Goal: Transaction & Acquisition: Purchase product/service

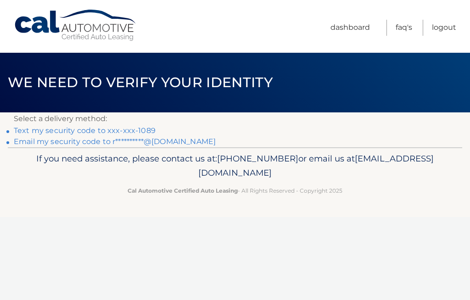
click at [28, 130] on link "Text my security code to xxx-xxx-1089" at bounding box center [85, 130] width 142 height 9
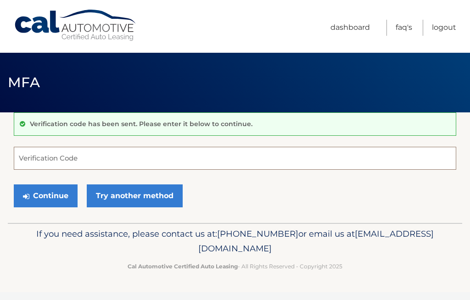
click at [46, 154] on input "Verification Code" at bounding box center [235, 158] width 442 height 23
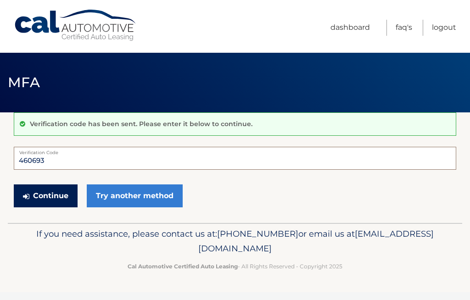
type input "460693"
click at [39, 198] on button "Continue" at bounding box center [46, 195] width 64 height 23
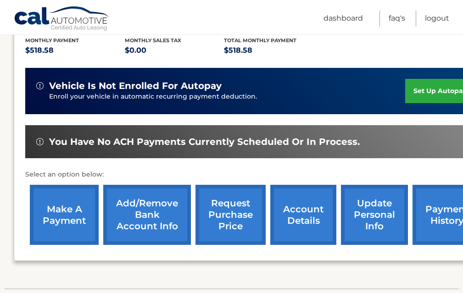
scroll to position [214, 0]
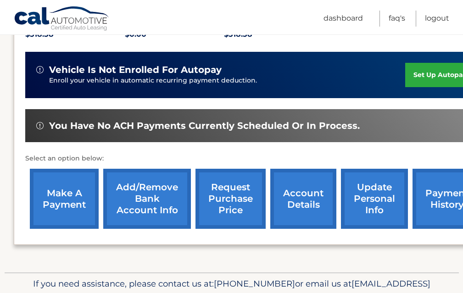
click at [54, 198] on link "make a payment" at bounding box center [64, 199] width 69 height 60
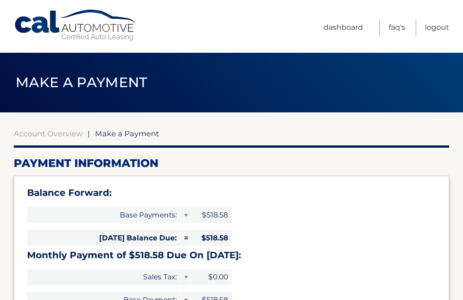
select select "ZGFhMjllM2MtMWM2OS00YzBmLWFiMzEtM2JmZmJjMDllZTBk"
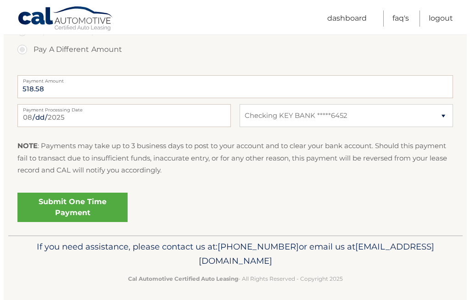
scroll to position [395, 0]
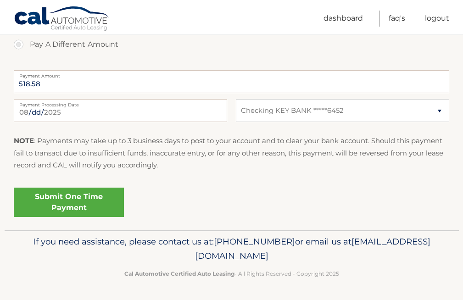
click at [68, 200] on link "Submit One Time Payment" at bounding box center [69, 202] width 110 height 29
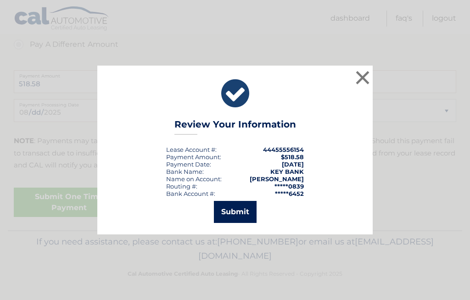
click at [234, 214] on button "Submit" at bounding box center [235, 212] width 43 height 22
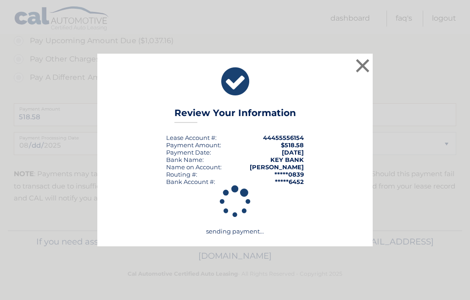
scroll to position [361, 0]
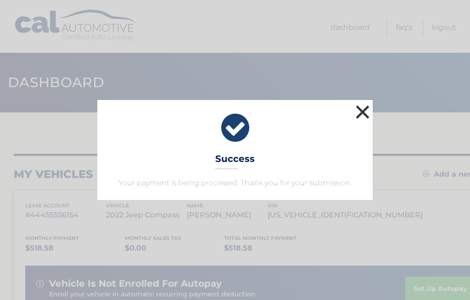
click at [362, 113] on button "×" at bounding box center [362, 112] width 18 height 18
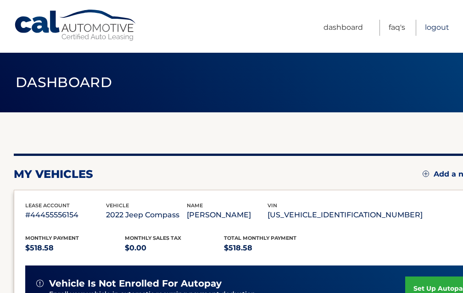
click at [436, 28] on link "Logout" at bounding box center [437, 28] width 24 height 16
